Goal: Transaction & Acquisition: Purchase product/service

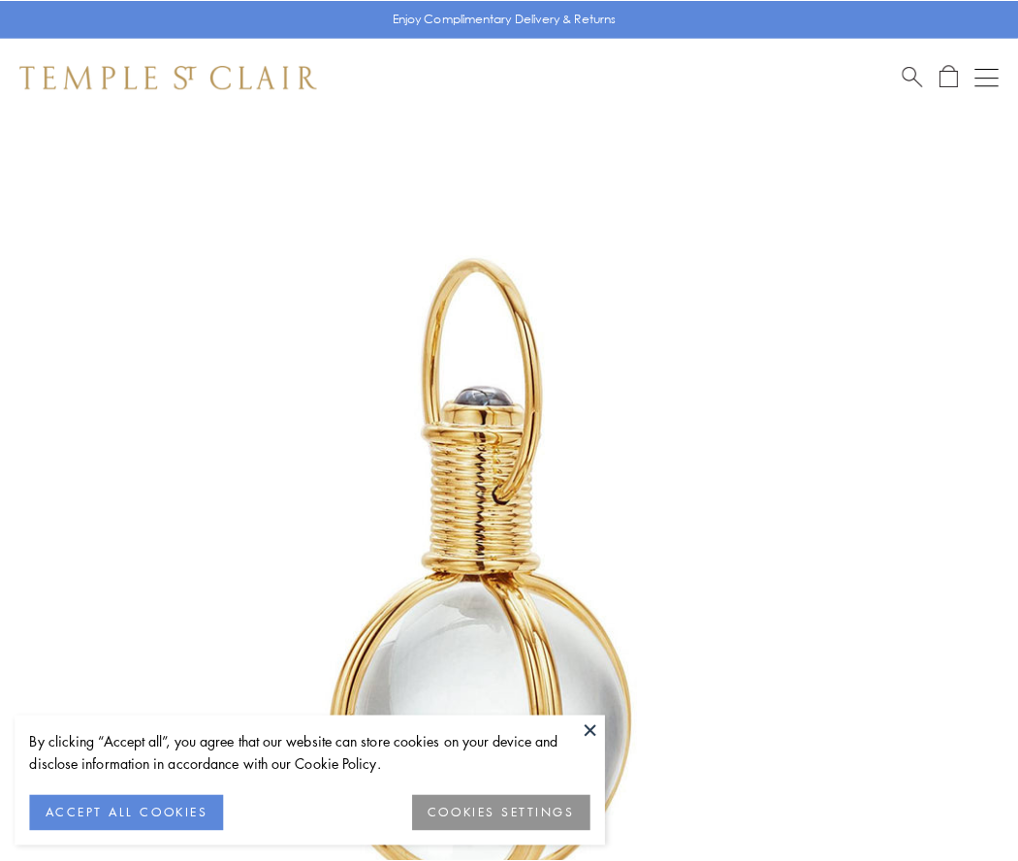
scroll to position [506, 0]
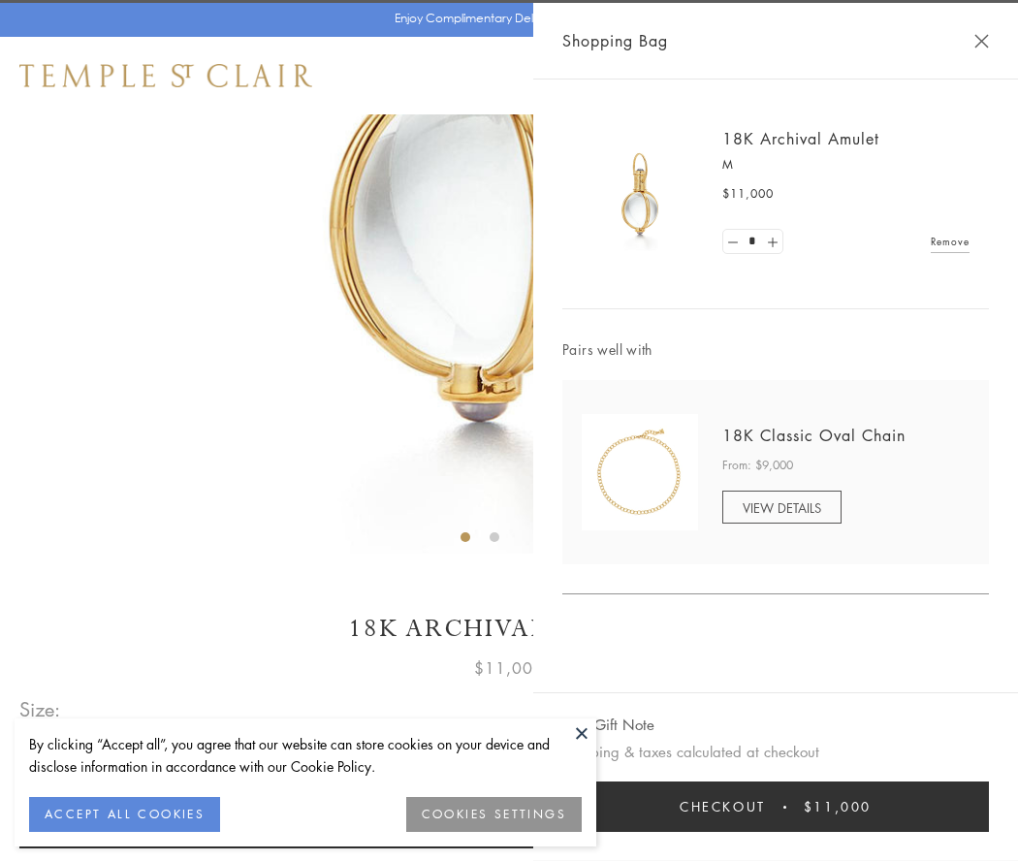
click at [776, 807] on button "Checkout $11,000" at bounding box center [775, 807] width 427 height 50
